Goal: Task Accomplishment & Management: Use online tool/utility

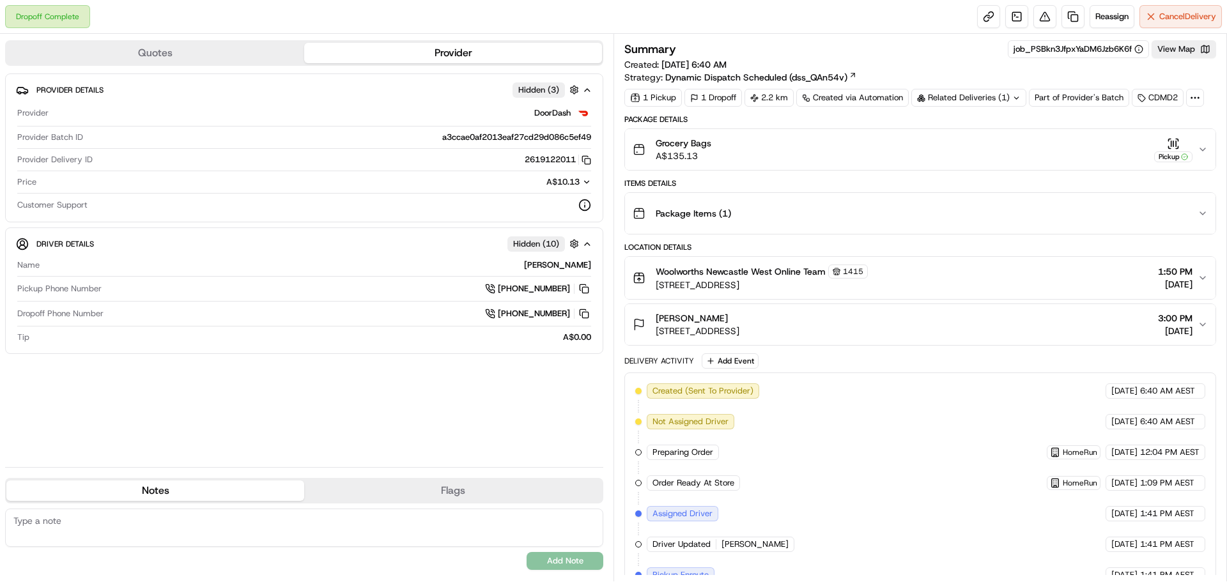
click at [983, 93] on div "Related Deliveries (1)" at bounding box center [968, 98] width 115 height 18
click at [987, 146] on span "270001239" at bounding box center [993, 149] width 46 height 12
click at [950, 51] on div "Summary job_PSBkn3JfpxYaDM6Jzb6K6f View Map" at bounding box center [920, 49] width 592 height 18
click at [1201, 207] on button "Package Items ( 1 )" at bounding box center [920, 213] width 590 height 41
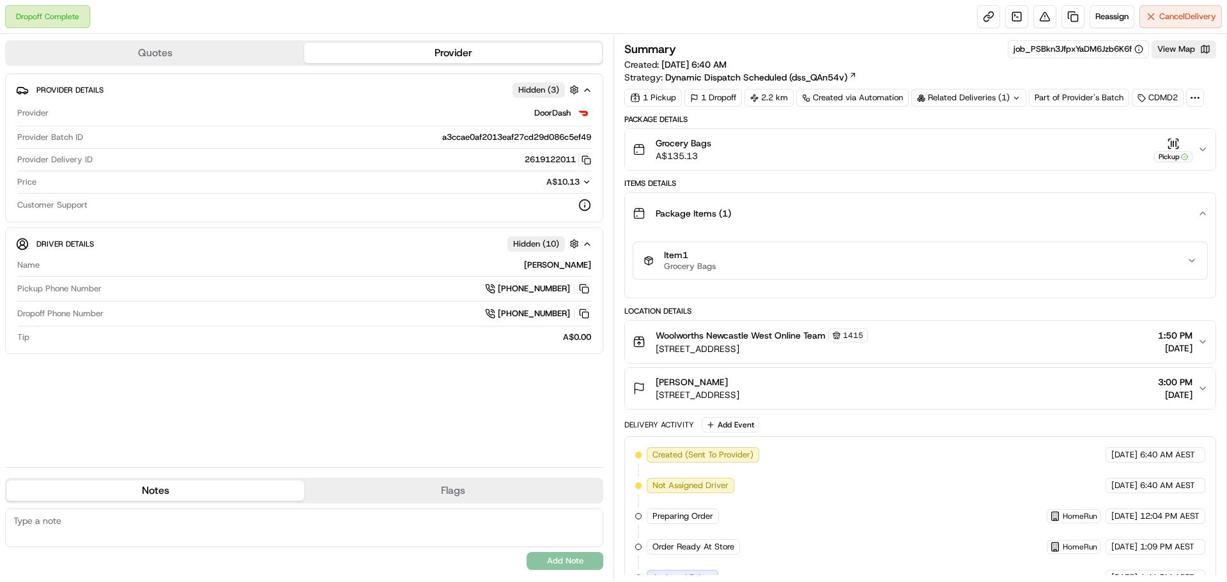
click at [1167, 265] on div "Item 1 Grocery Bags" at bounding box center [915, 261] width 543 height 22
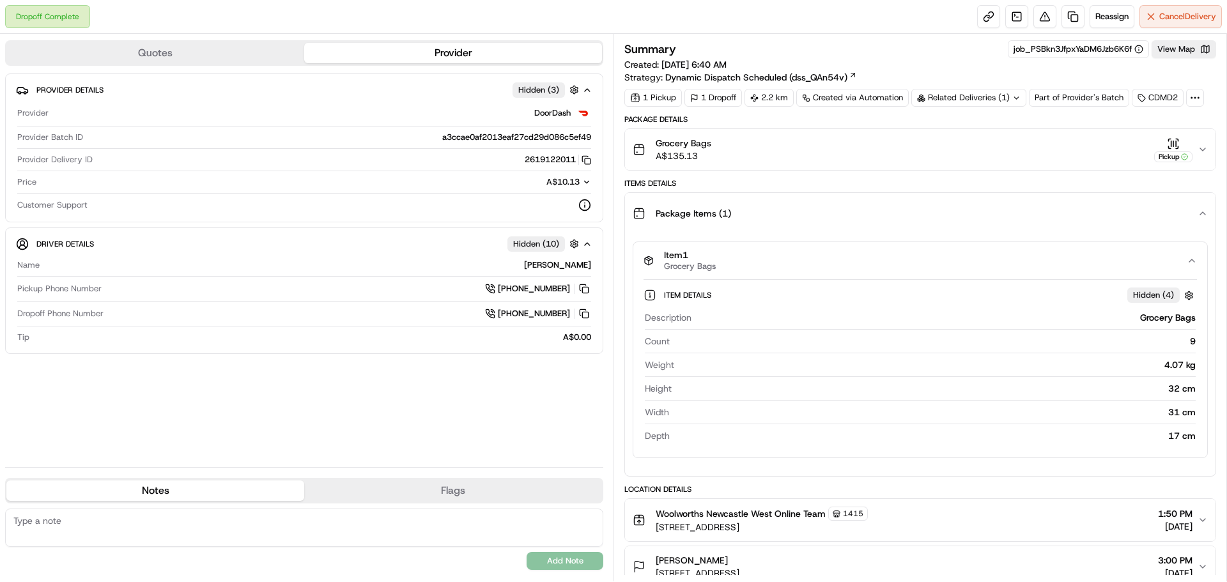
click at [1166, 265] on div "Item 1 Grocery Bags" at bounding box center [915, 261] width 543 height 22
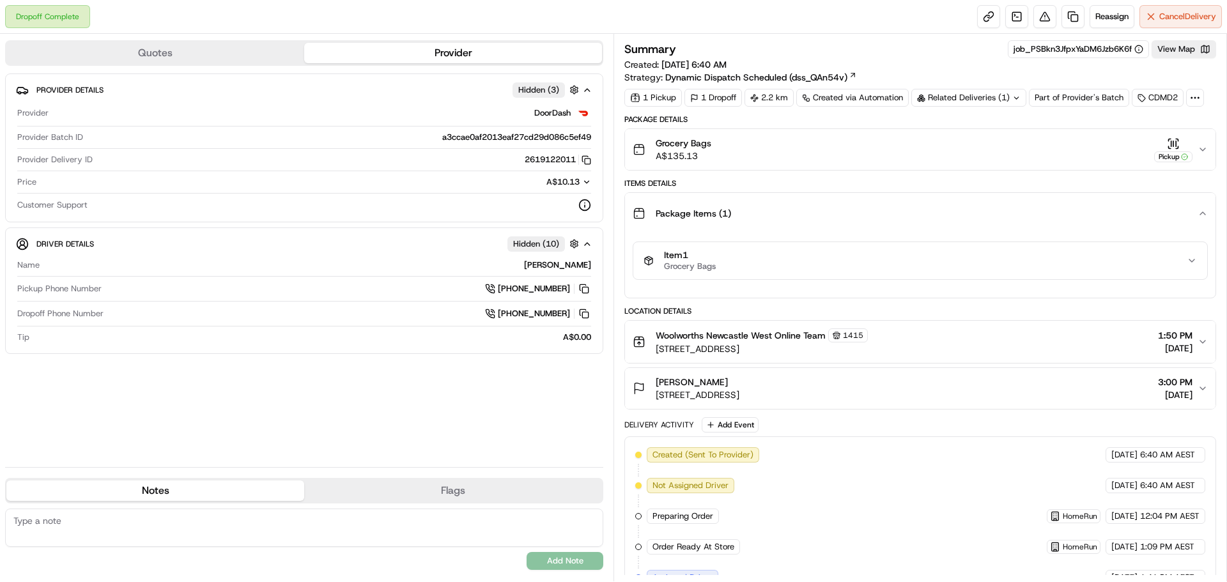
click at [1069, 186] on div "Items Details" at bounding box center [920, 183] width 592 height 10
click at [1106, 18] on span "Reassign" at bounding box center [1111, 17] width 33 height 12
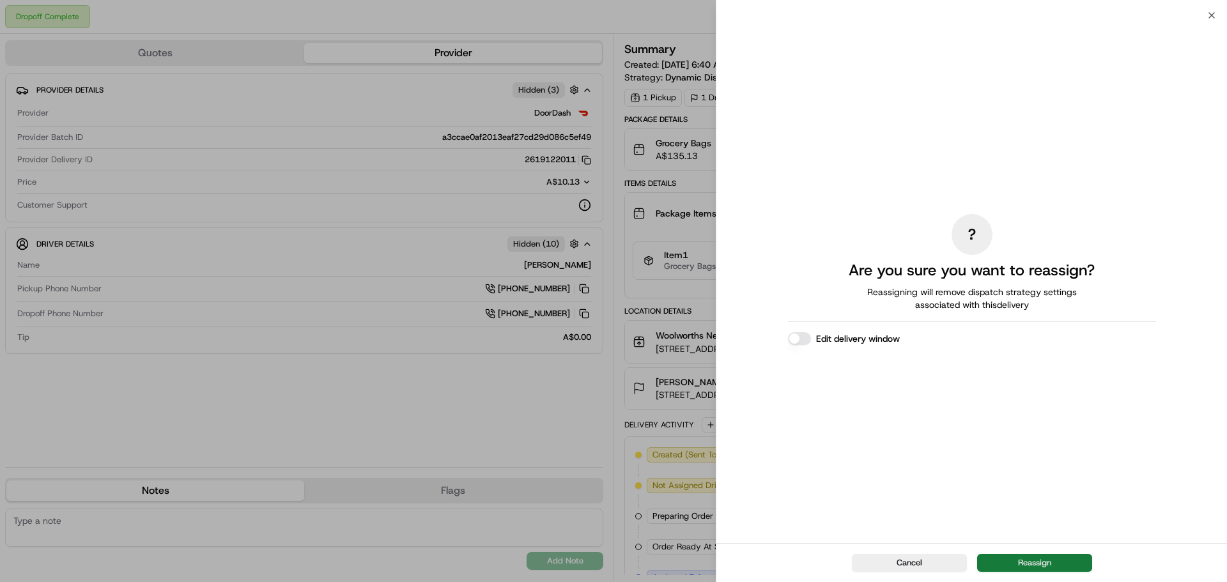
click at [1033, 565] on button "Reassign" at bounding box center [1034, 563] width 115 height 18
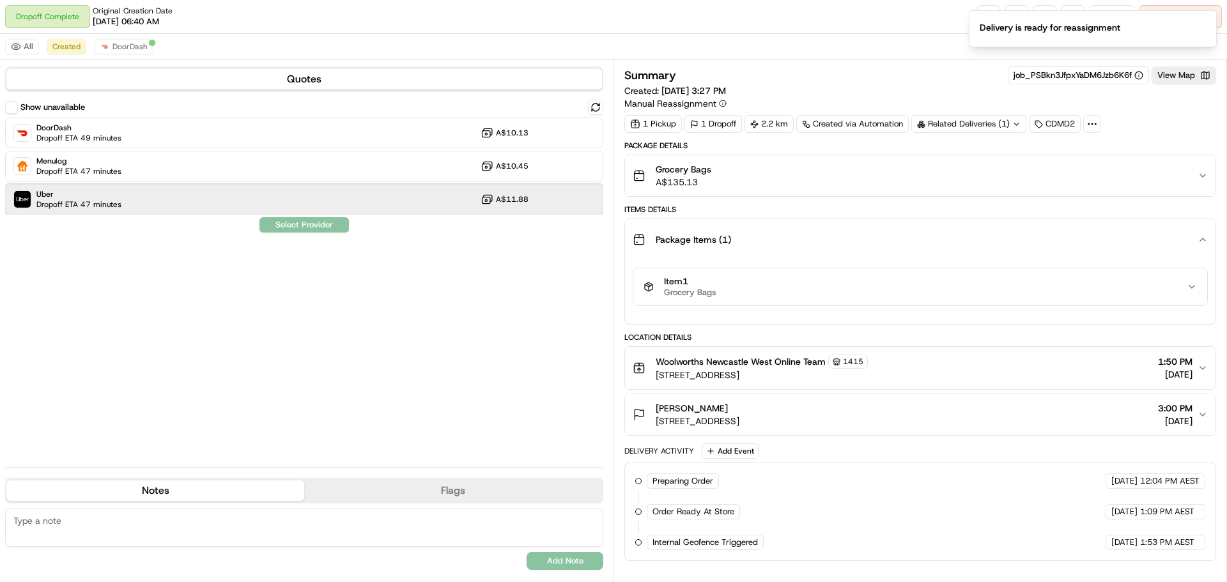
click at [164, 203] on div "Uber Dropoff ETA 47 minutes A$11.88" at bounding box center [304, 199] width 598 height 31
click at [459, 353] on div "Show unavailable DoorDash Dropoff ETA 49 minutes A$10.13 Menulog Dropoff ETA 47…" at bounding box center [304, 278] width 598 height 357
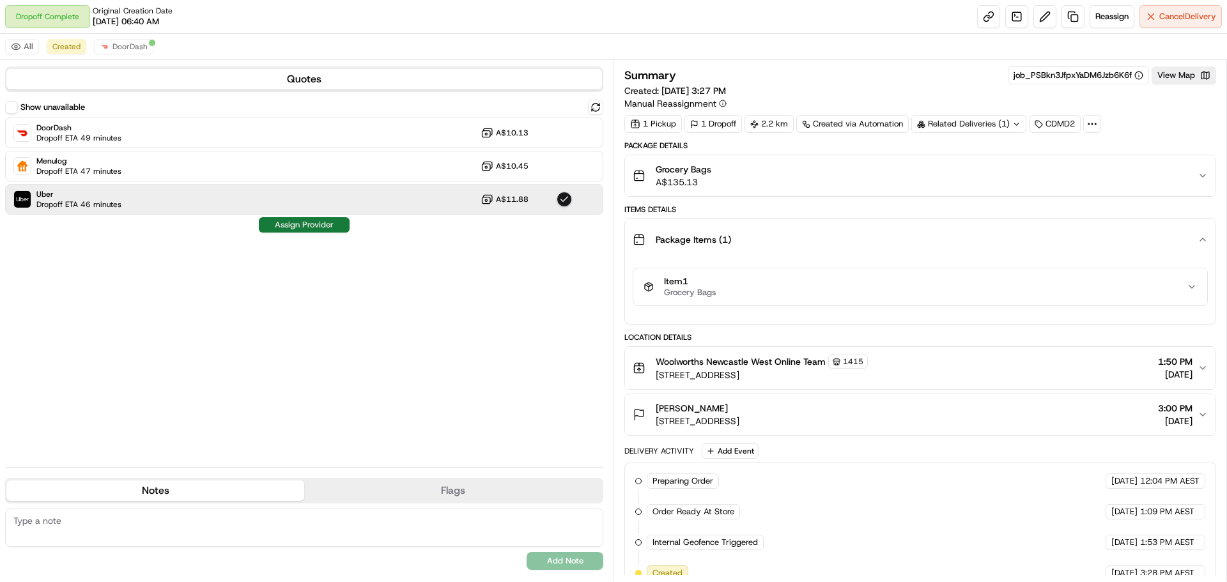
click at [285, 228] on button "Assign Provider" at bounding box center [304, 224] width 91 height 15
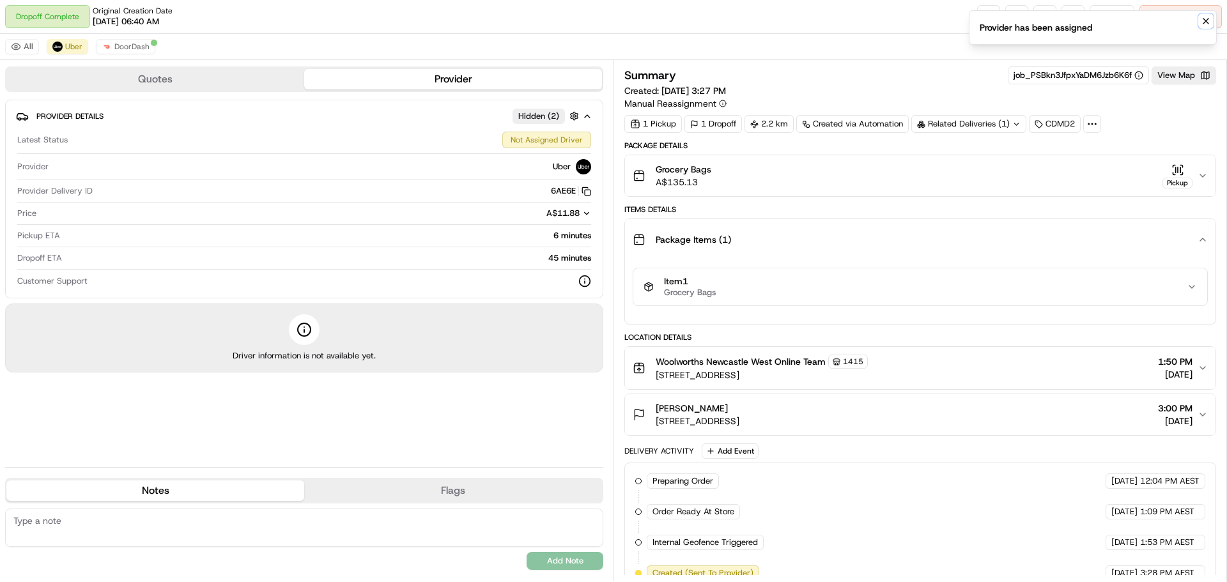
click at [1205, 19] on icon "Notifications (F8)" at bounding box center [1206, 21] width 10 height 10
click at [1041, 19] on button at bounding box center [1044, 16] width 23 height 23
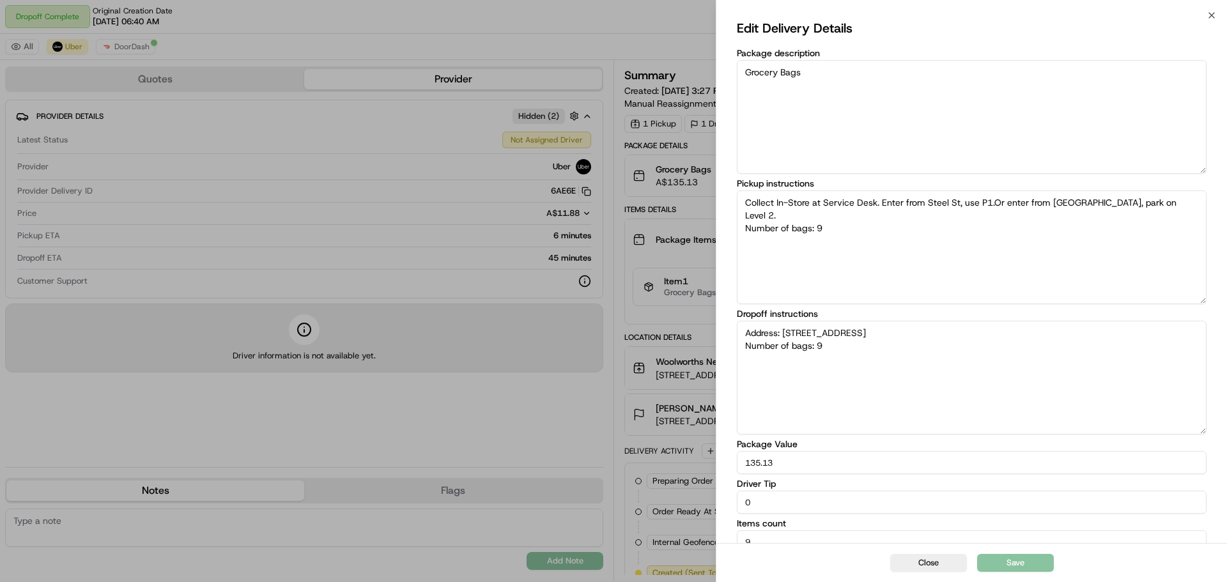
type textarea "Collect In-Store at Service Desk. Enter from Steel St, use P1.Or enter from Rav…"
type textarea "Address: 3 Lemnos Pde THE HILL NSW Number of bags: 9"
click at [912, 334] on textarea "Address: 3 Lemnos Pde THE HILL NSW Number of bags: 9" at bounding box center [972, 378] width 470 height 114
click at [746, 330] on textarea "Address: 3 Lemnos Pde THE HILL NSW Number of bags: 9" at bounding box center [972, 378] width 470 height 114
type textarea "Collect In-Store at Service Desk. Enter from Steel St, use P1.Or enter from Rav…"
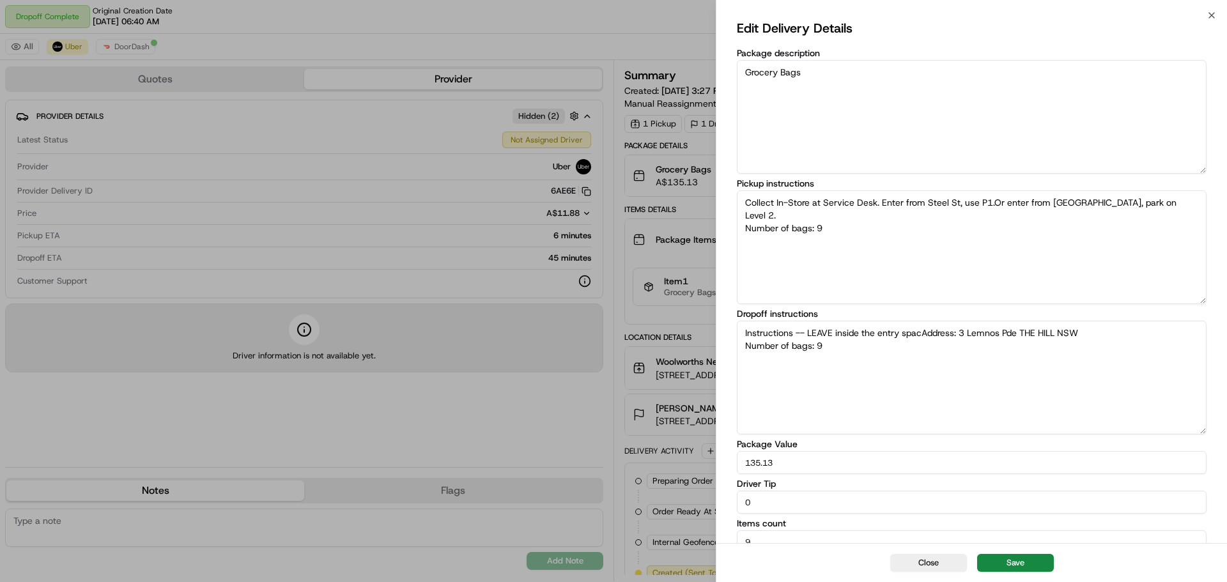
type textarea "Instructions -- LEAVE inside the entry spaceAddress: 3 Lemnos Pde THE HILL NSW …"
type textarea "Collect In-Store at Service Desk. Enter from Steel St, use P1.Or enter from Rav…"
type textarea "Instructions -- LEAVE inside the entry space if no one is there. Address: 3 Lem…"
click at [909, 299] on textarea "Collect In-Store at Service Desk. Enter from Steel St, use P1.Or enter from Rav…" at bounding box center [972, 247] width 470 height 114
click at [1030, 562] on button "Save" at bounding box center [1015, 563] width 77 height 18
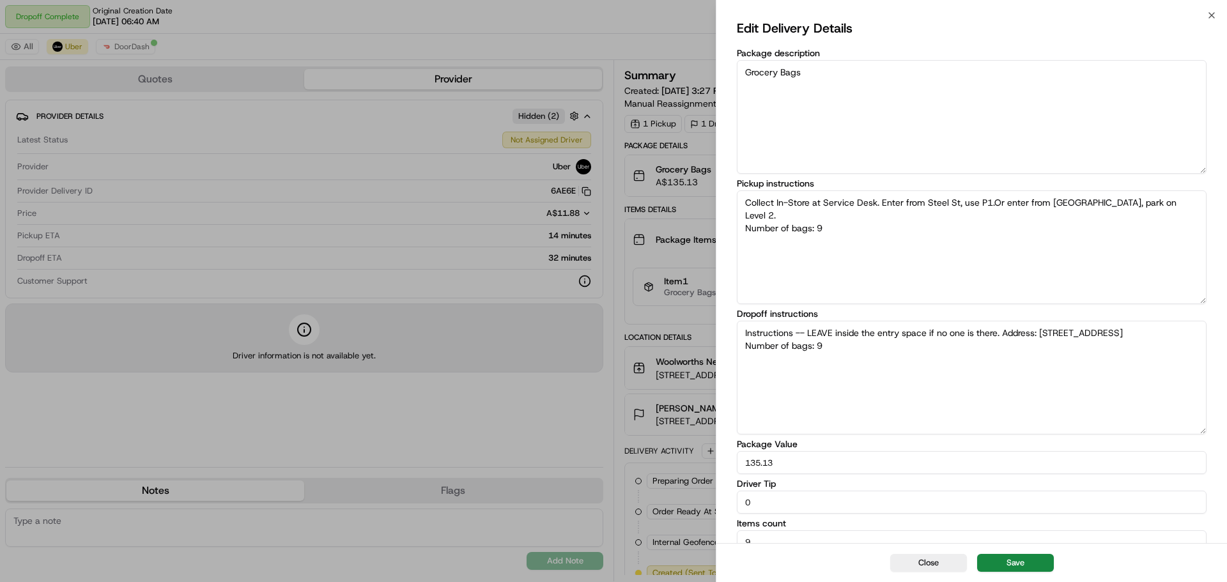
type textarea "Collect In-Store at Service Desk. Enter from Steel St, use P1.Or enter from Rav…"
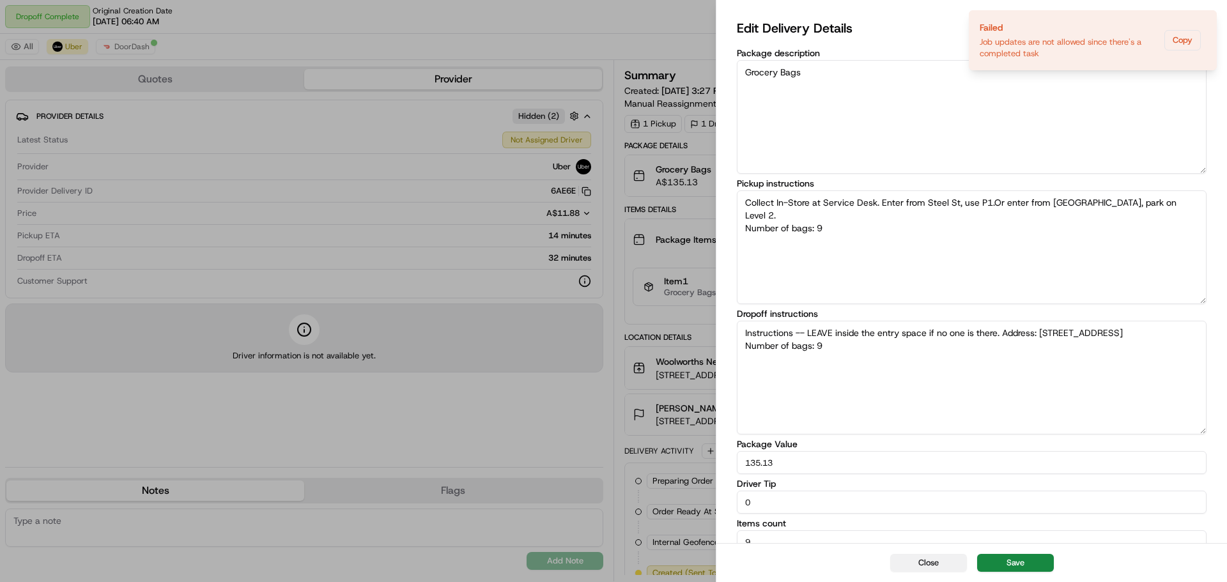
click at [929, 564] on button "Close" at bounding box center [928, 563] width 77 height 18
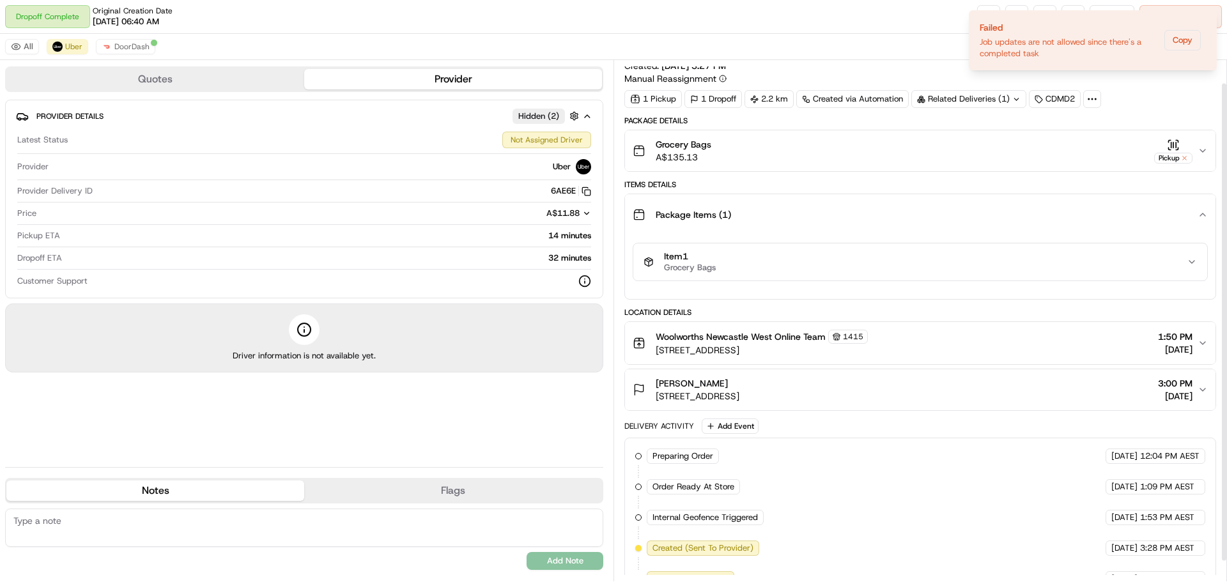
scroll to position [47, 0]
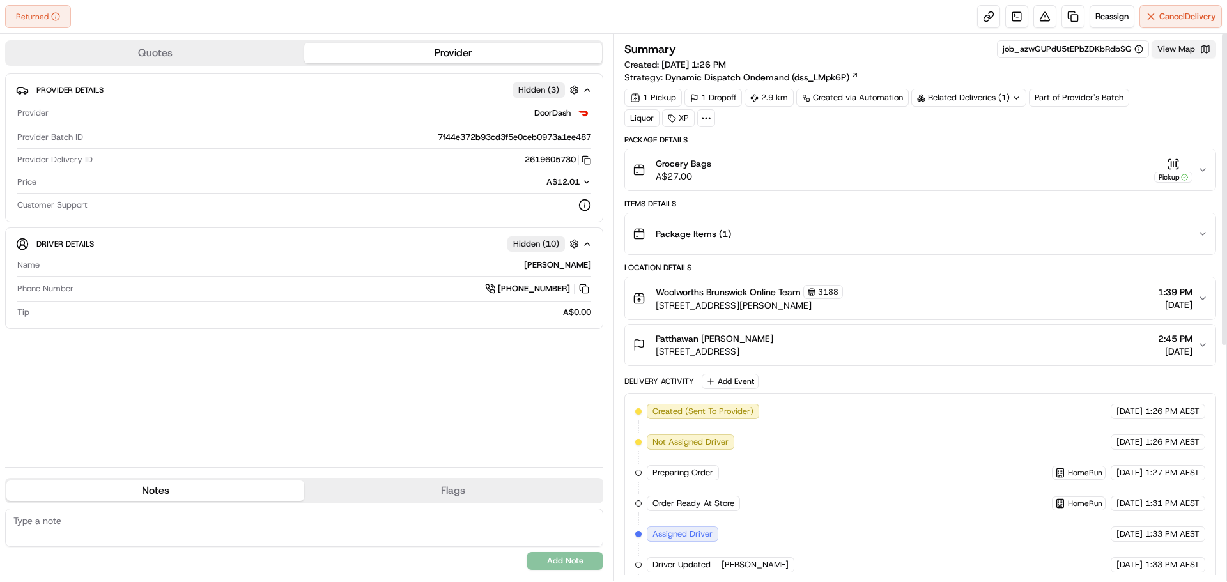
click at [1179, 58] on button "View Map" at bounding box center [1184, 49] width 65 height 18
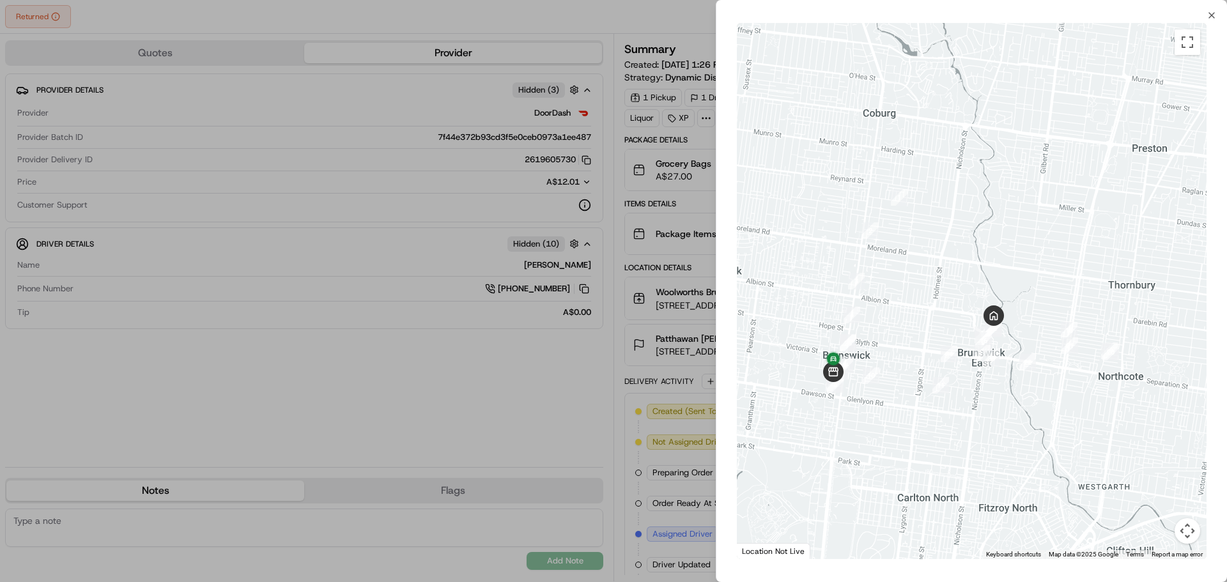
click at [620, 13] on div at bounding box center [613, 291] width 1227 height 582
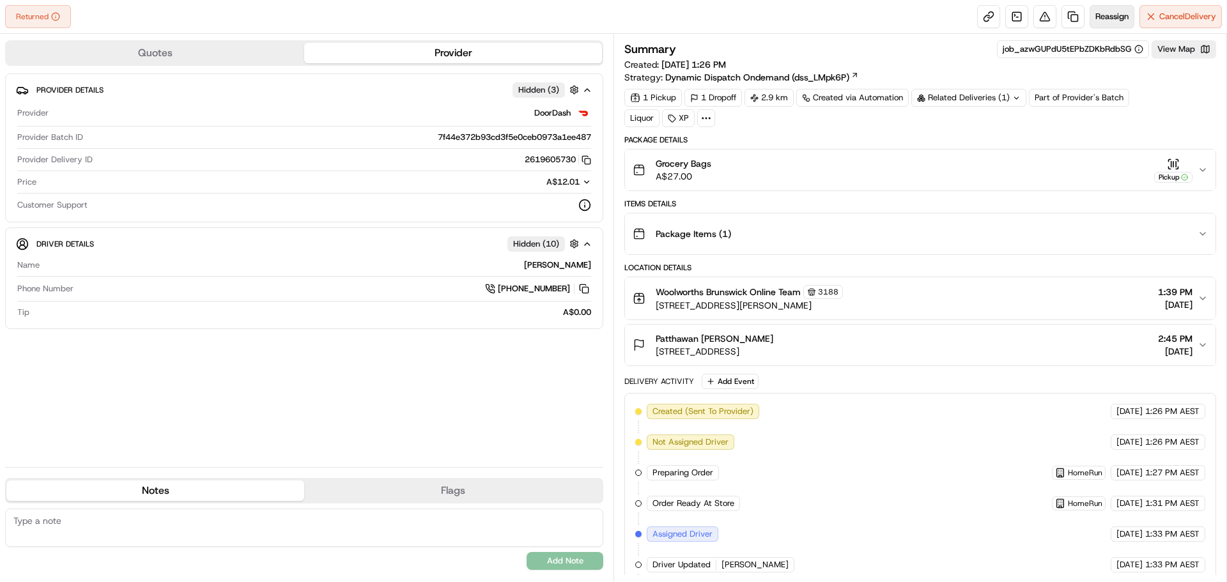
click at [1108, 20] on span "Reassign" at bounding box center [1111, 17] width 33 height 12
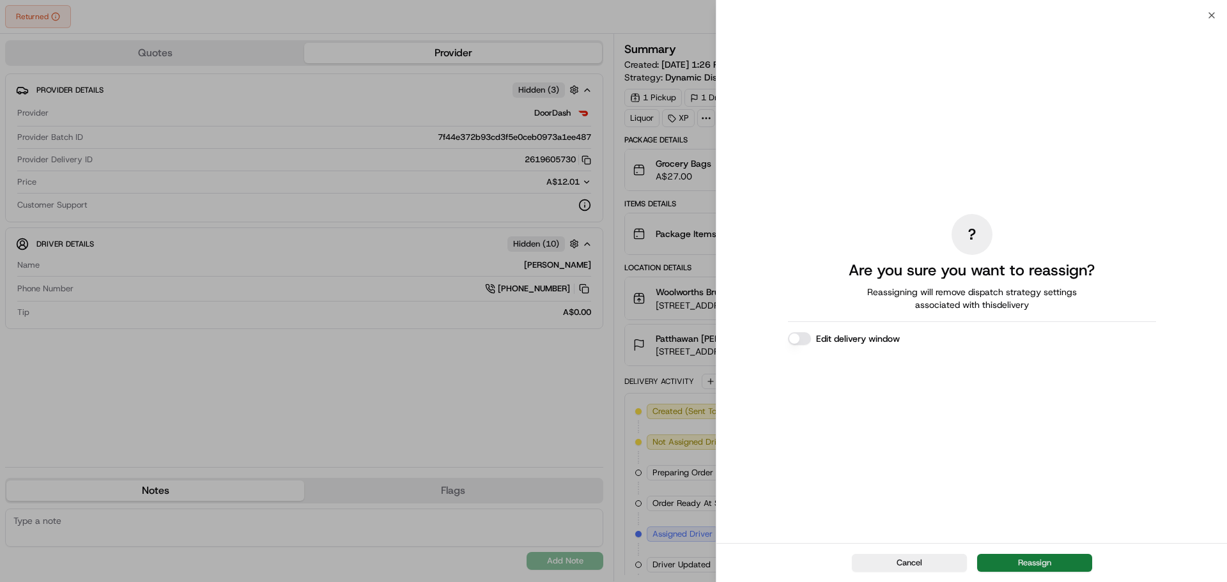
click at [1030, 566] on button "Reassign" at bounding box center [1034, 563] width 115 height 18
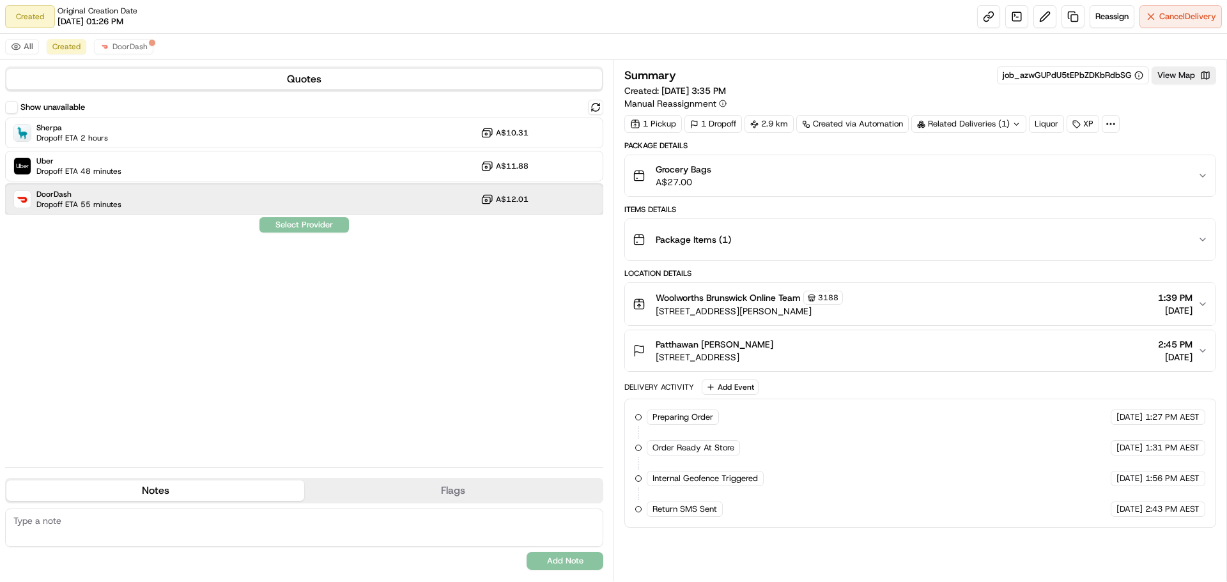
click at [452, 204] on div "DoorDash Dropoff ETA 55 minutes A$12.01" at bounding box center [304, 199] width 598 height 31
click at [321, 224] on button "Assign Provider" at bounding box center [304, 224] width 91 height 15
